Goal: Task Accomplishment & Management: Manage account settings

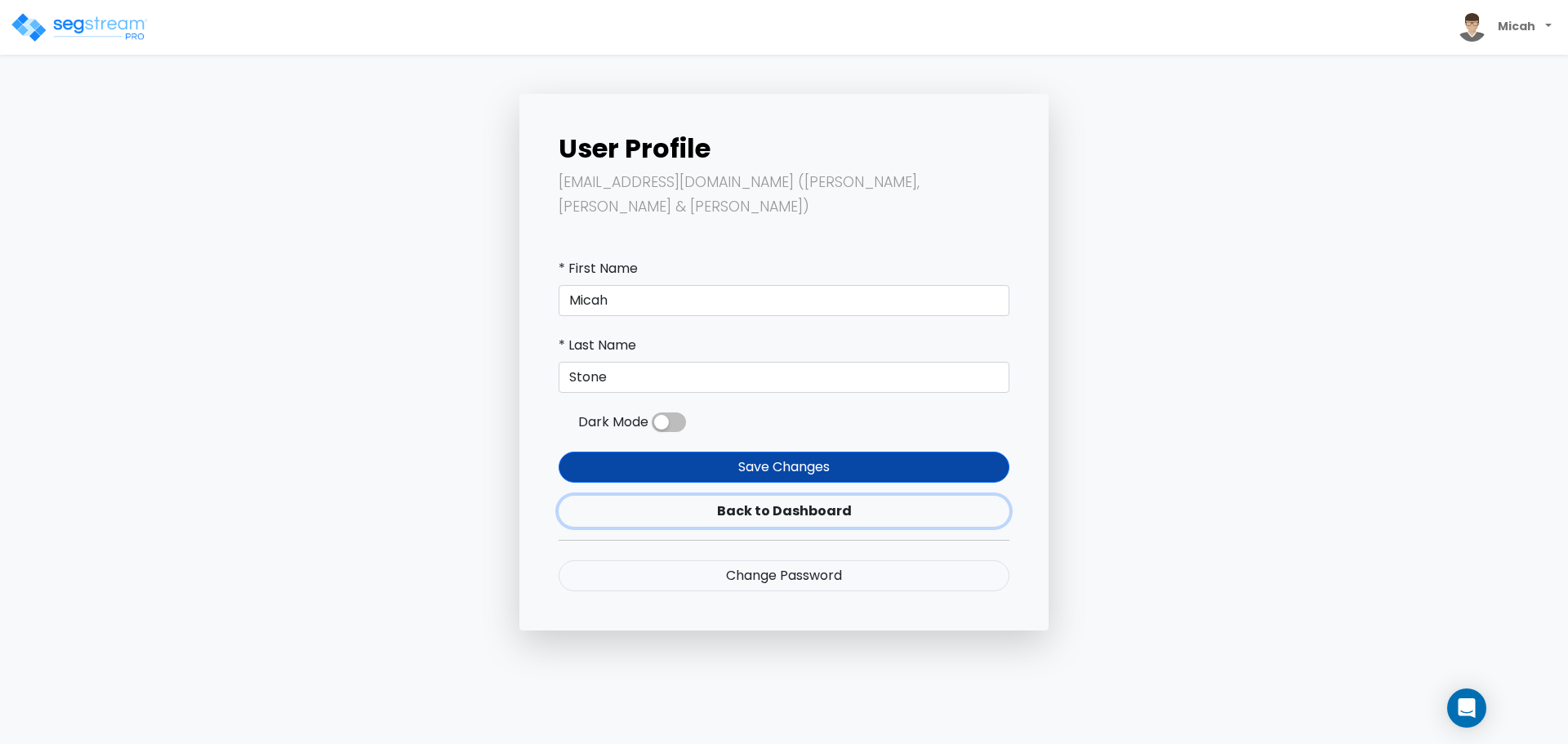
click at [766, 496] on link "Back to Dashboard" at bounding box center [783, 511] width 451 height 31
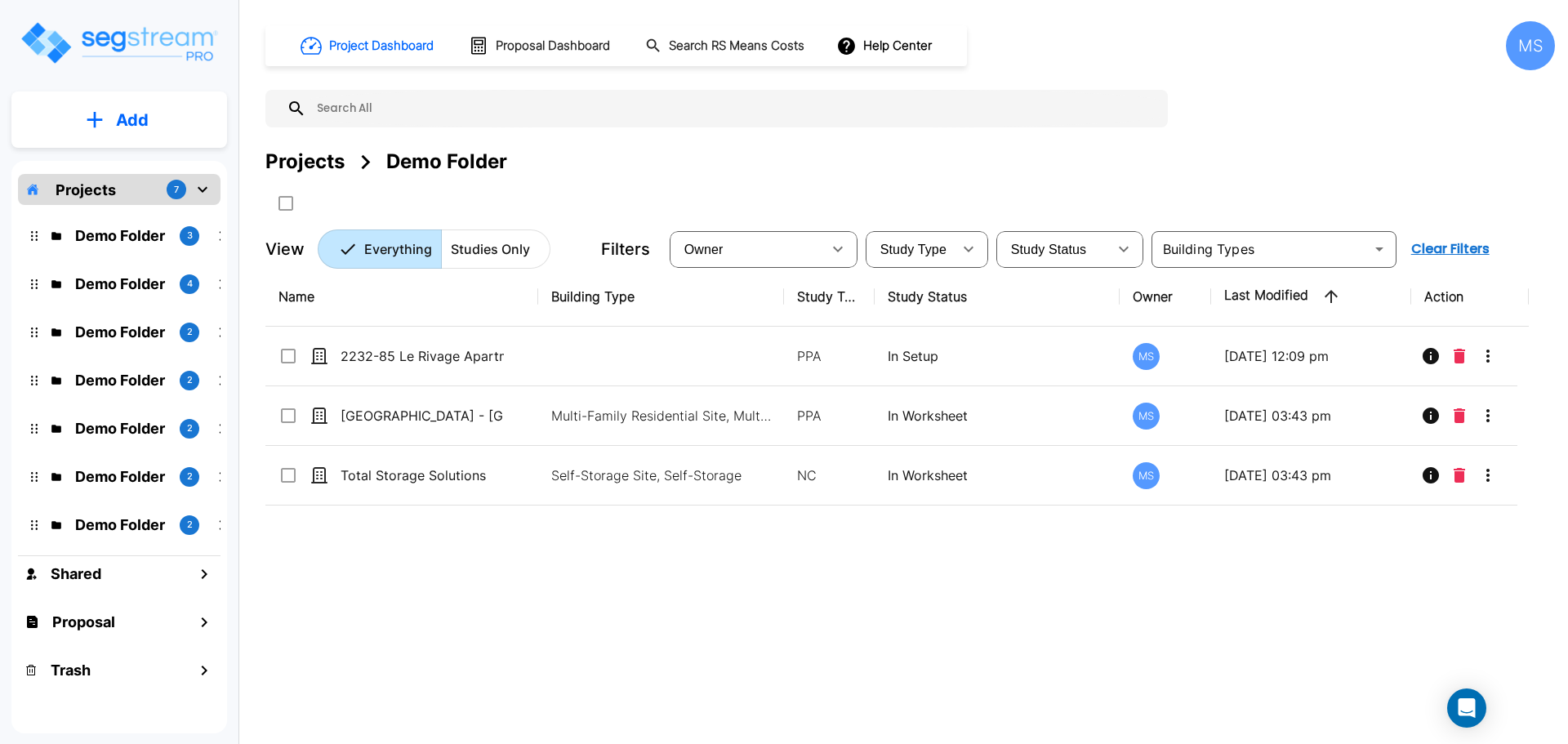
click at [1513, 50] on div "MS" at bounding box center [1531, 45] width 49 height 49
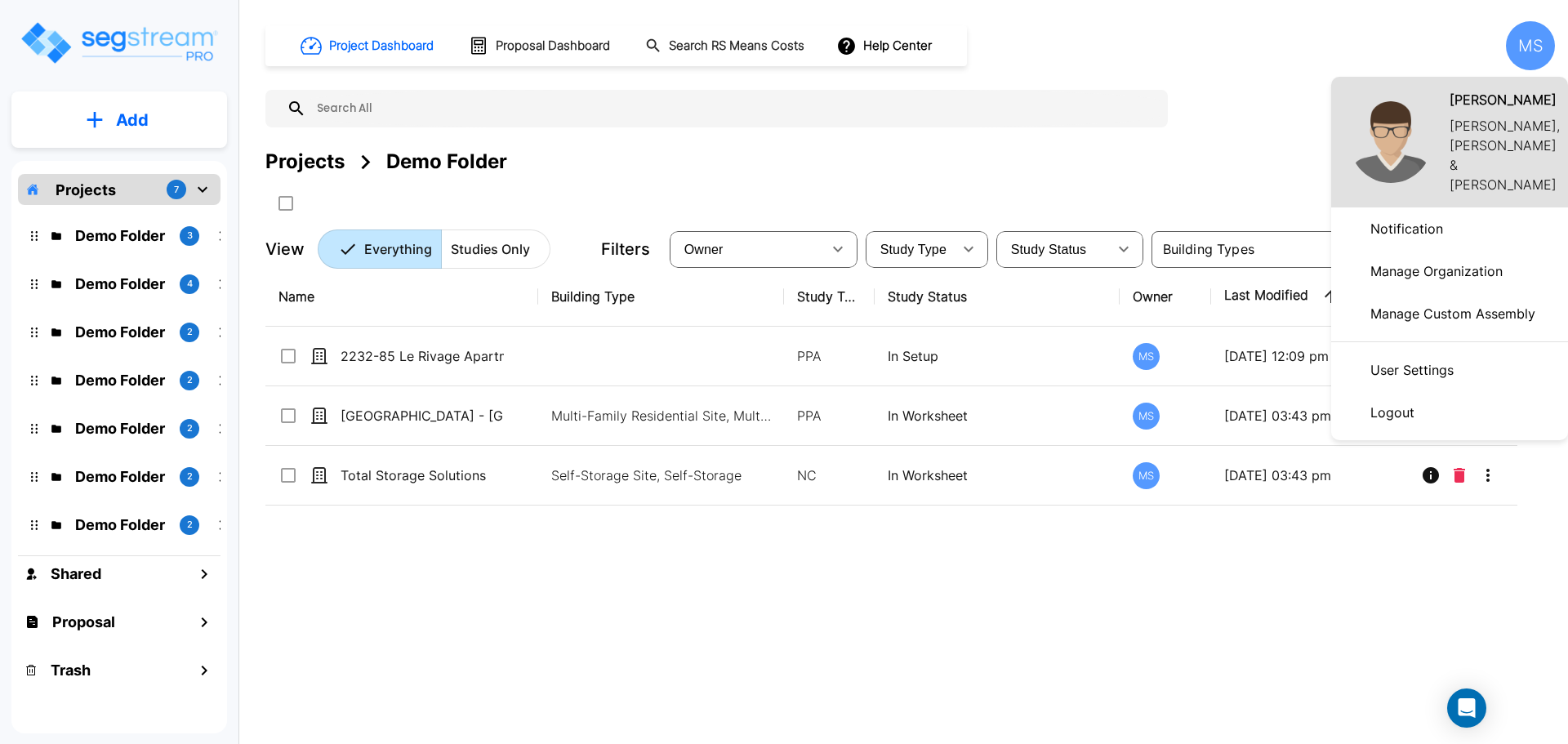
click at [1426, 414] on li "Logout" at bounding box center [1449, 412] width 237 height 43
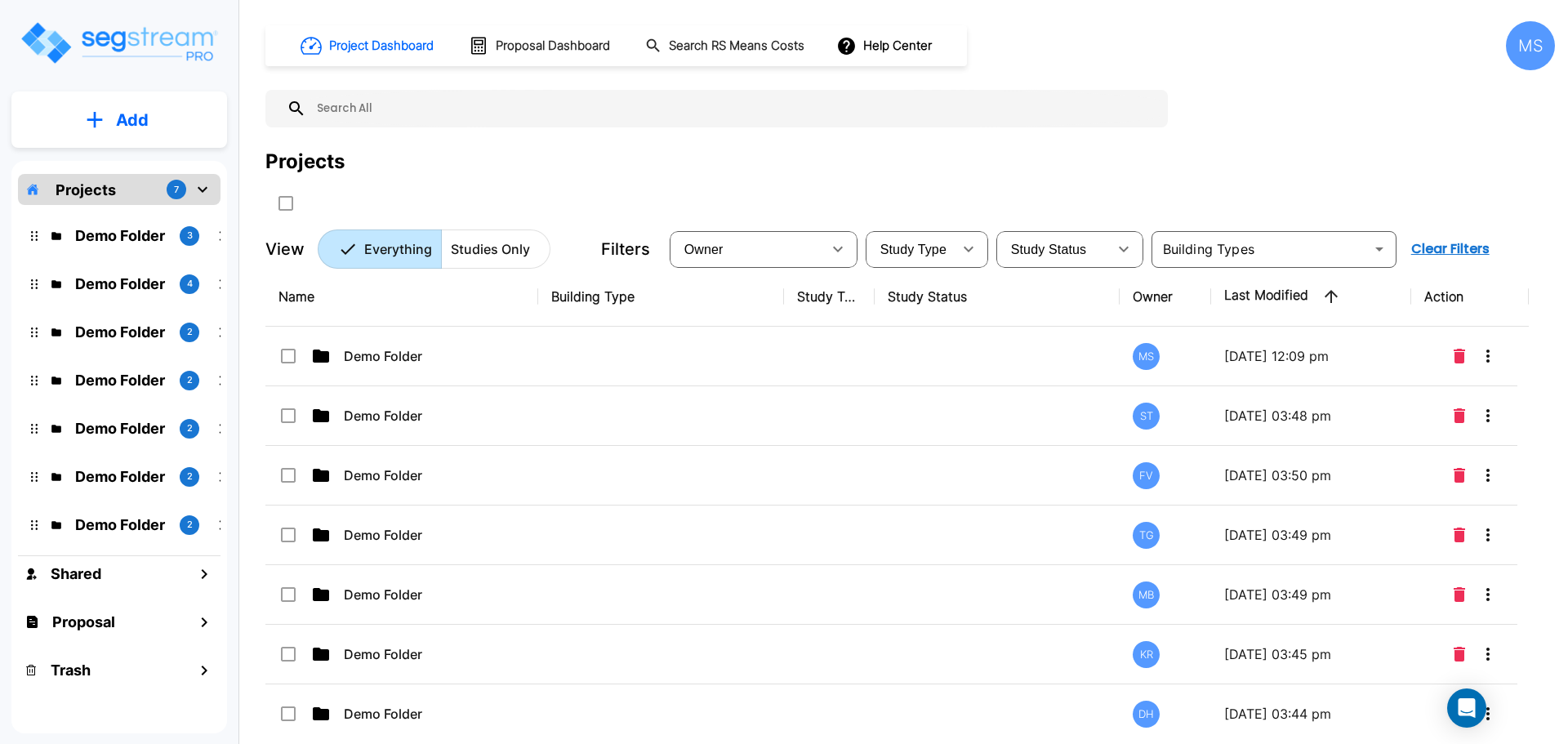
click at [1528, 47] on div "MS" at bounding box center [1531, 45] width 49 height 49
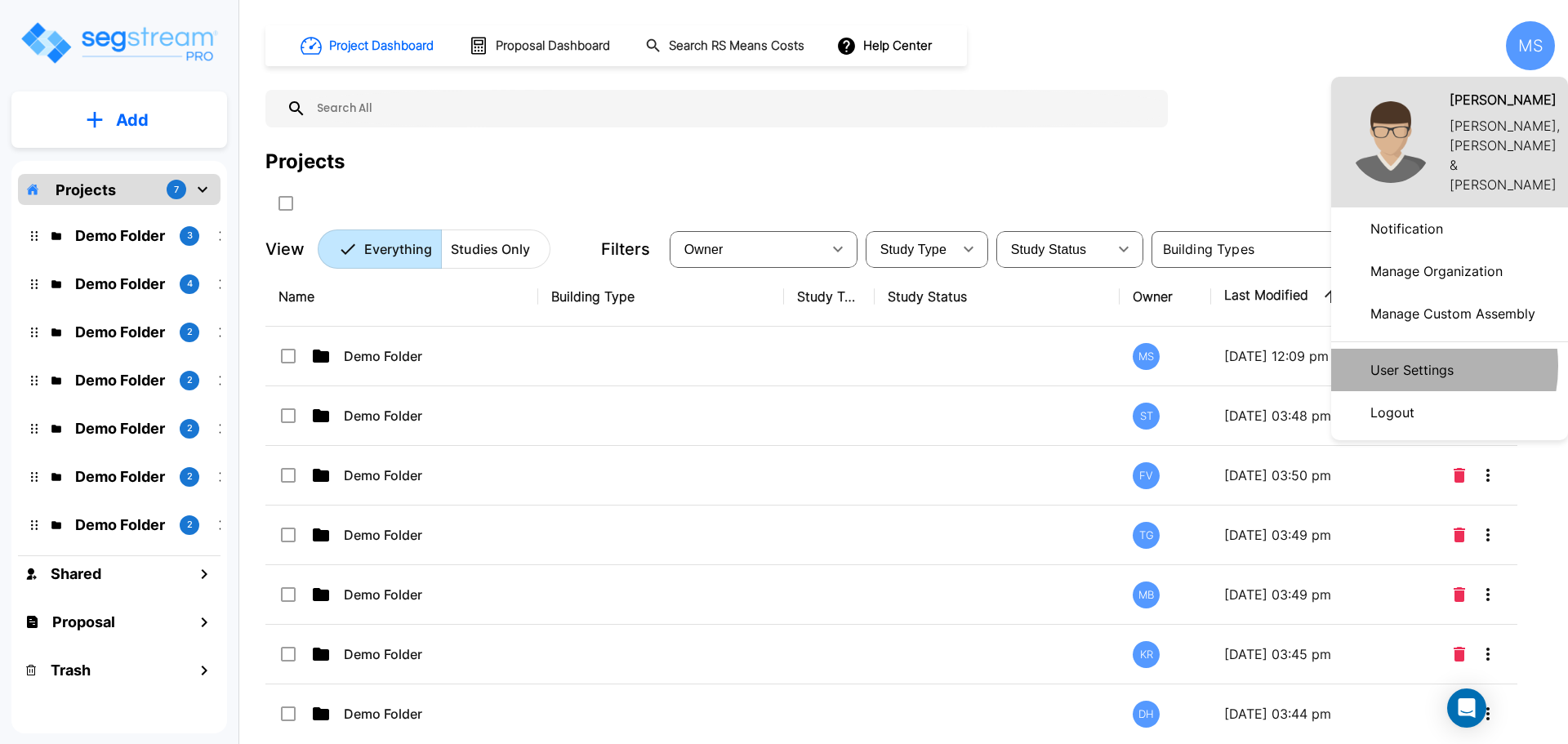
click at [1405, 365] on p "User Settings" at bounding box center [1412, 370] width 96 height 33
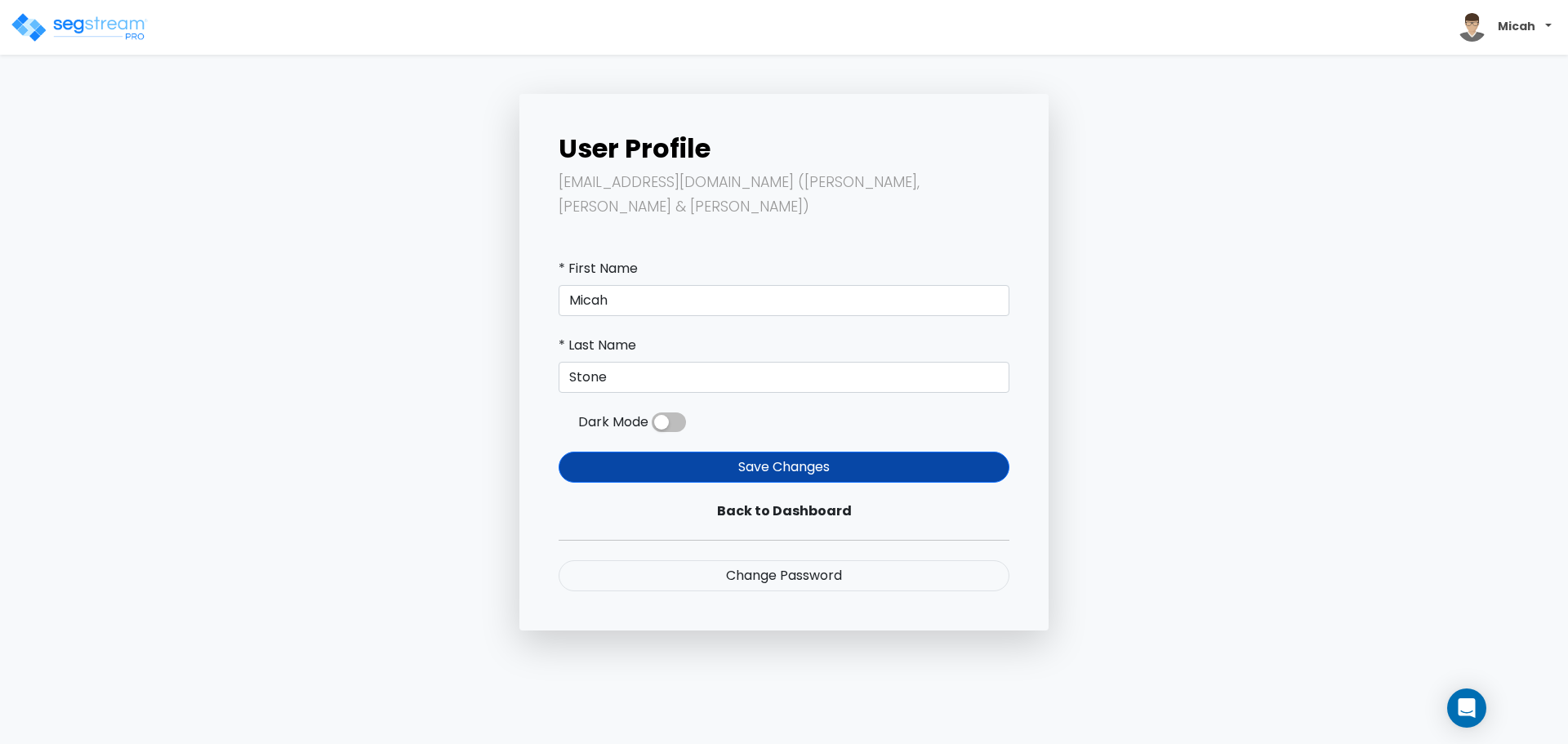
click at [1501, 35] on span "Micah" at bounding box center [1505, 28] width 107 height 42
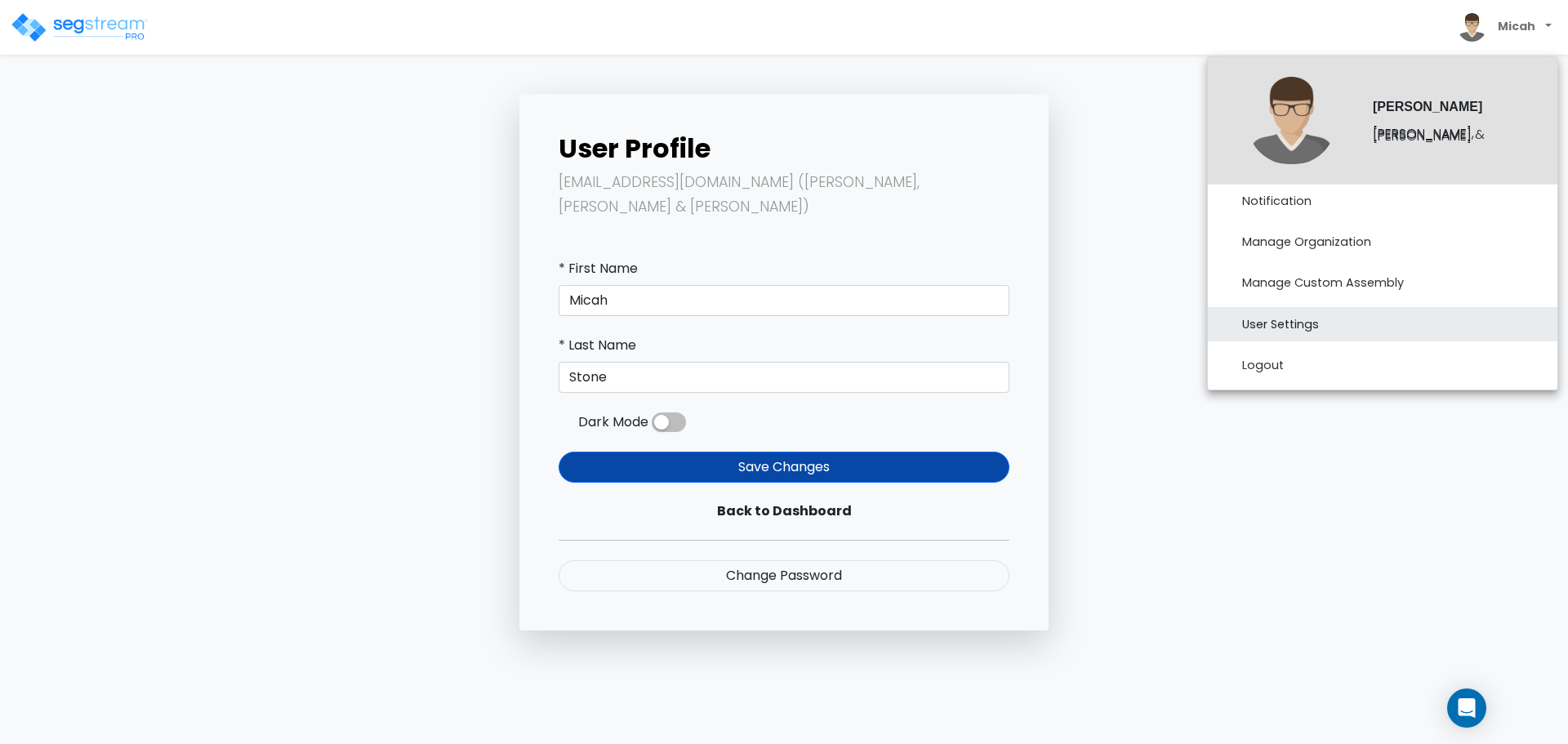
click at [1298, 322] on link "User Settings" at bounding box center [1382, 325] width 350 height 34
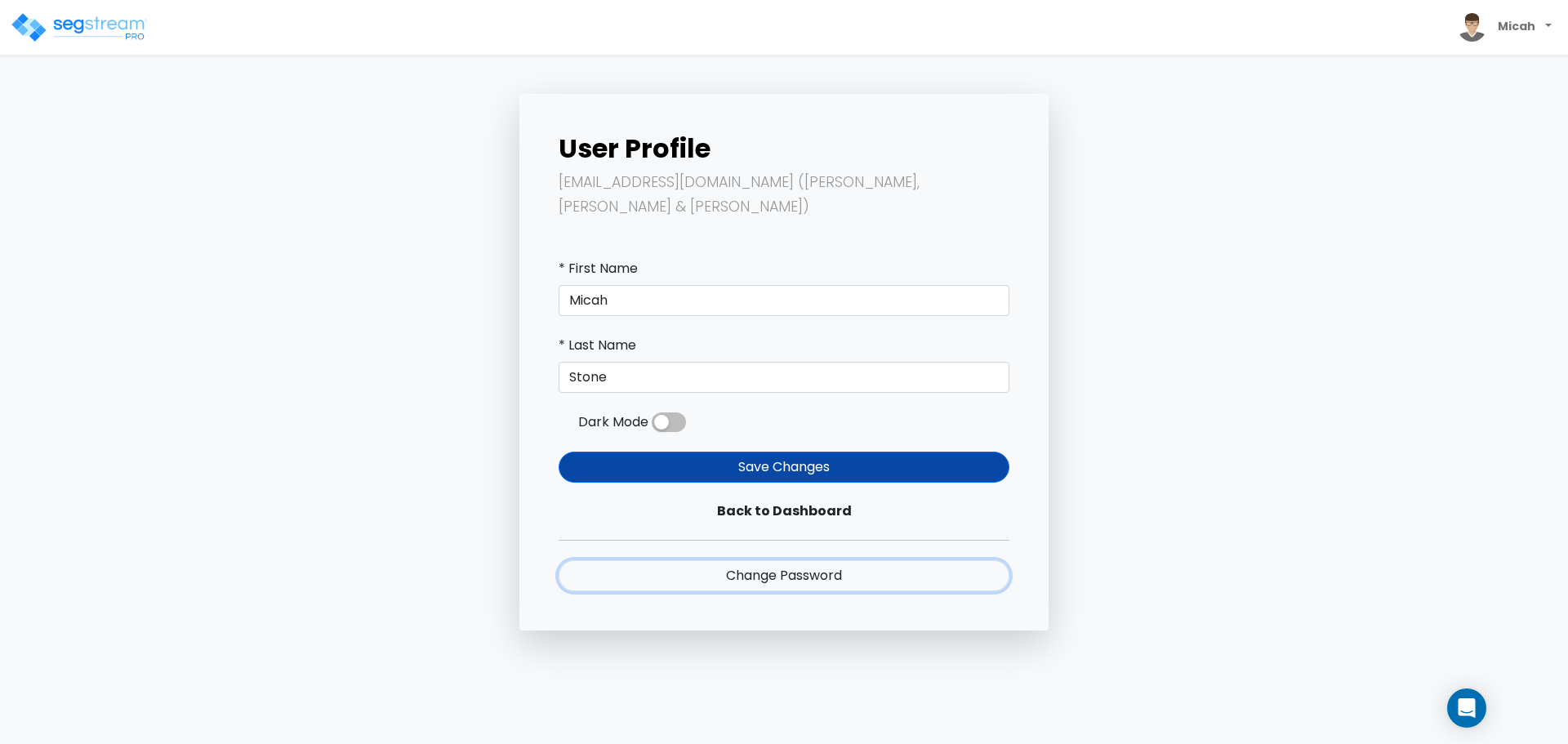
click at [782, 560] on link "Change Password" at bounding box center [783, 576] width 451 height 31
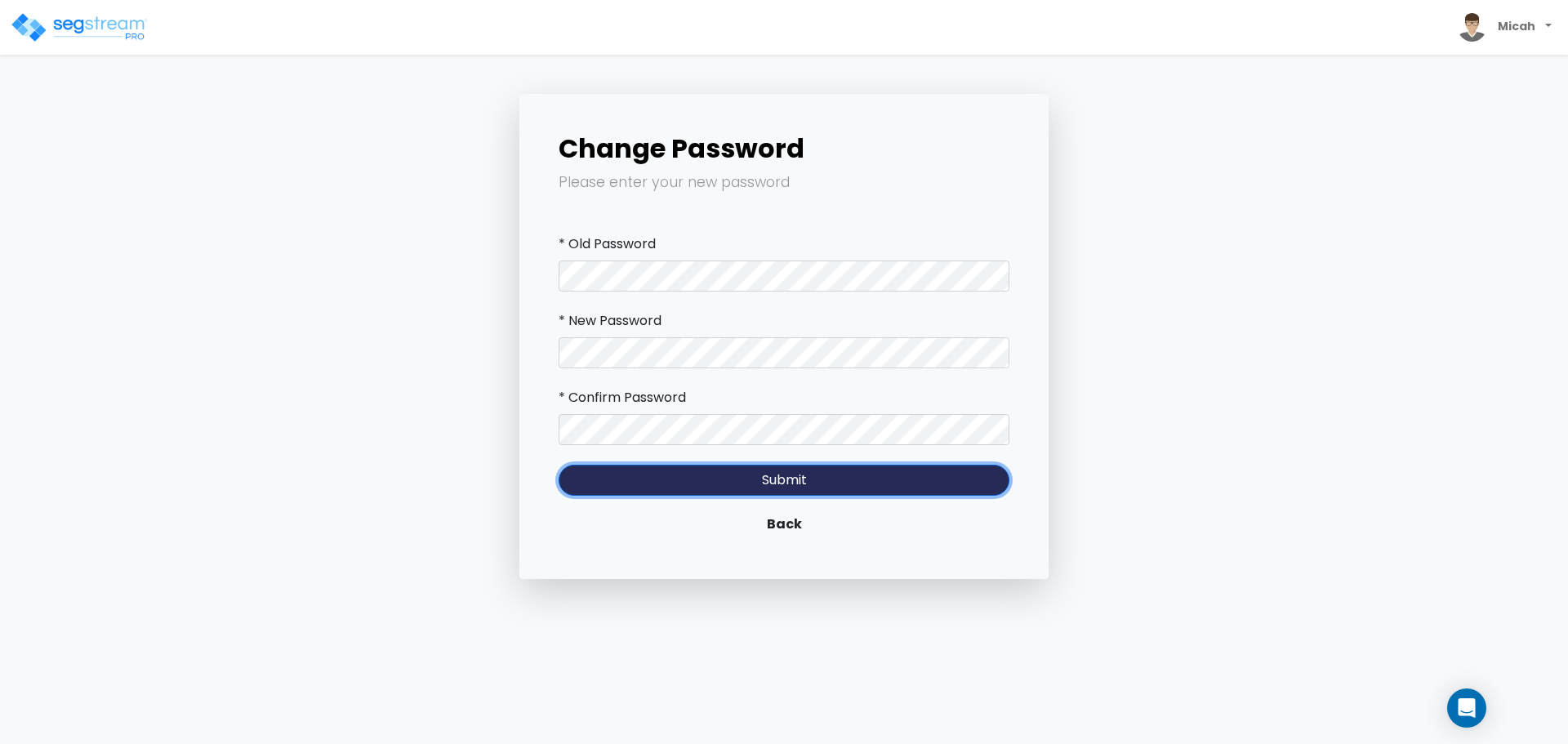
click at [821, 482] on button "Submit" at bounding box center [783, 480] width 451 height 31
